Goal: Contribute content: Contribute content

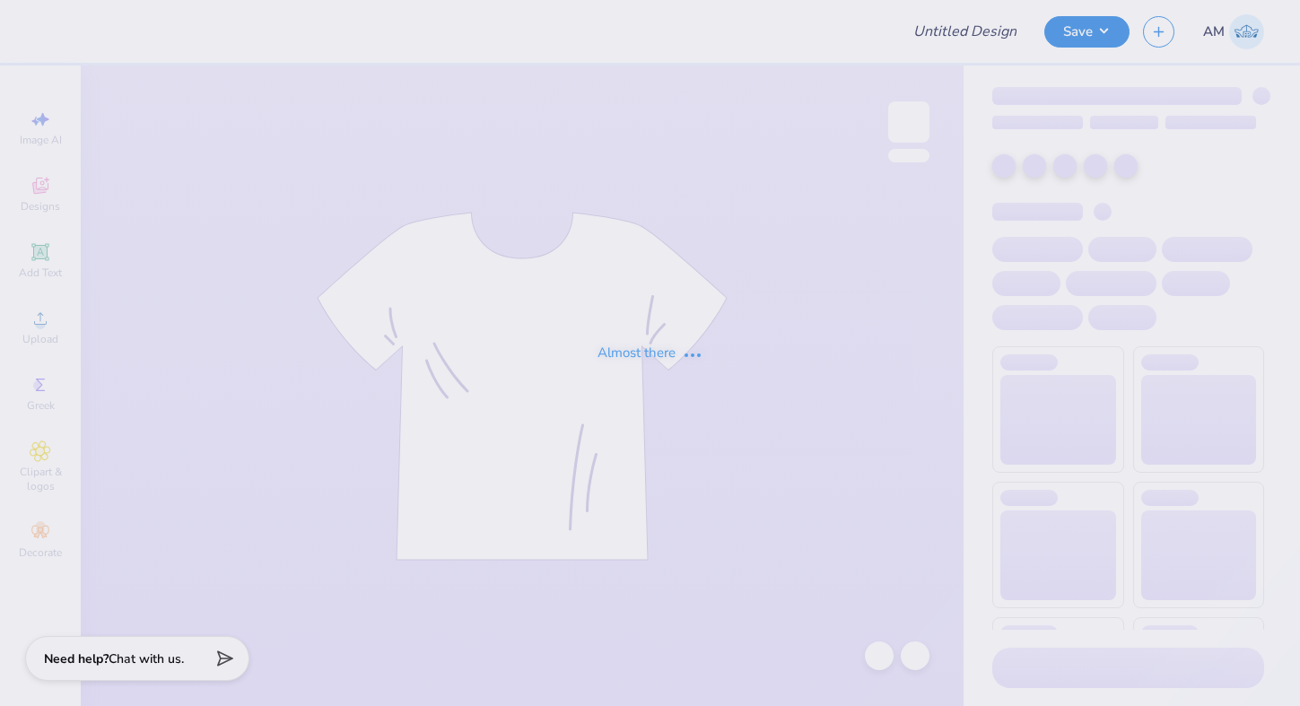
type input "Sigma kappa sep"
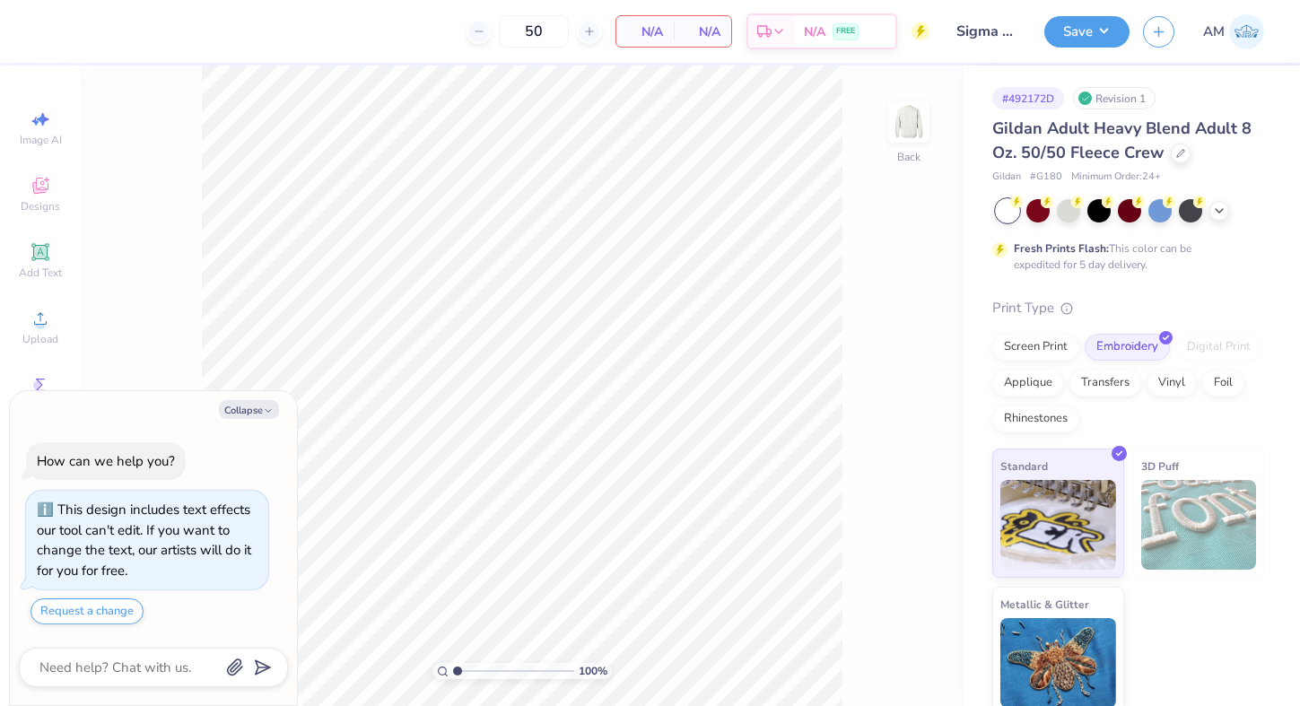
type textarea "x"
click at [1031, 345] on div "Screen Print" at bounding box center [1035, 344] width 87 height 27
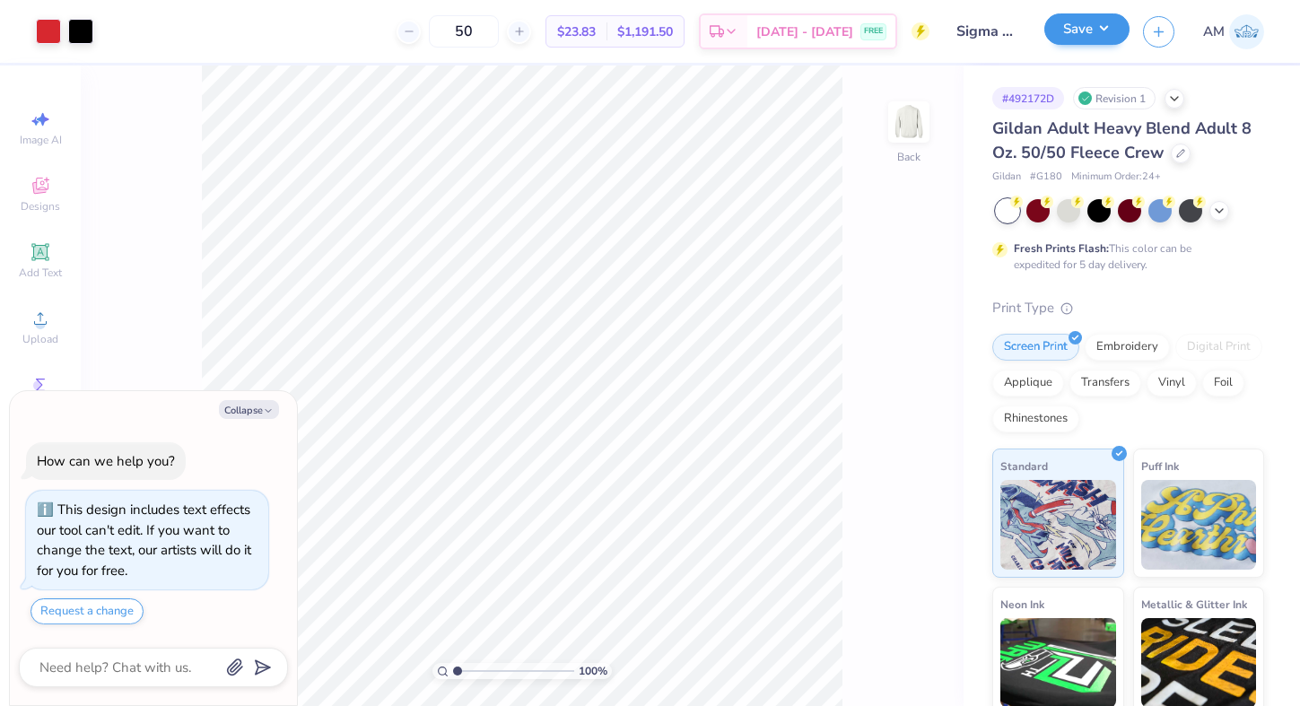
click at [1086, 35] on button "Save" at bounding box center [1086, 28] width 85 height 31
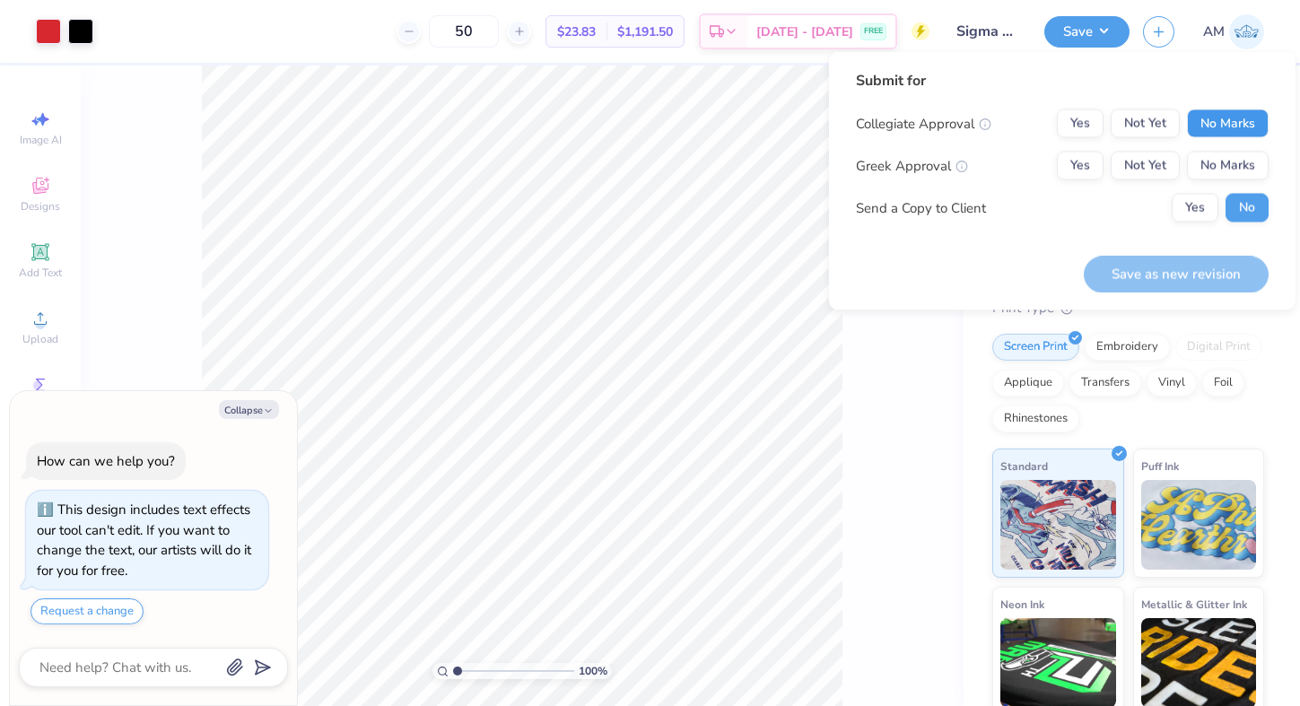
click at [1203, 118] on button "No Marks" at bounding box center [1228, 123] width 82 height 29
click at [1077, 159] on button "Yes" at bounding box center [1080, 166] width 47 height 29
click at [1130, 274] on button "Save as new revision" at bounding box center [1176, 274] width 185 height 37
type textarea "x"
